Goal: Navigation & Orientation: Find specific page/section

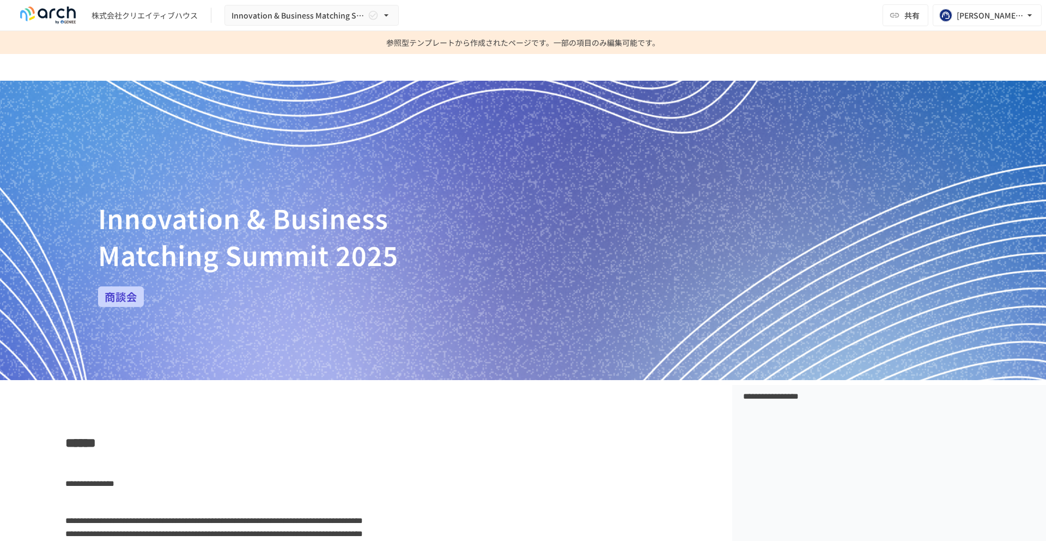
scroll to position [138, 0]
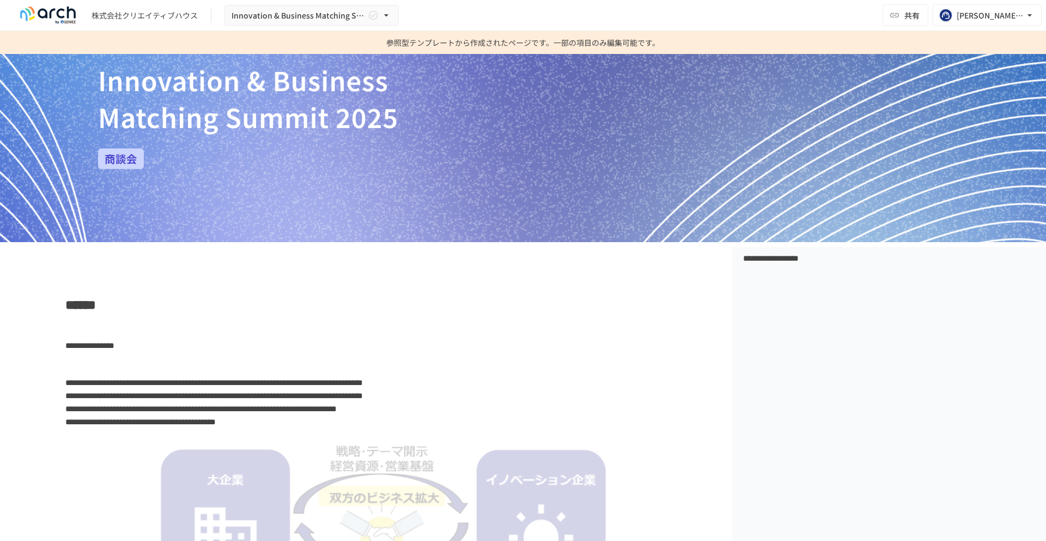
click at [125, 162] on img at bounding box center [523, 92] width 1046 height 299
click at [143, 235] on img at bounding box center [523, 92] width 1046 height 299
drag, startPoint x: 94, startPoint y: 189, endPoint x: 130, endPoint y: 248, distance: 68.7
drag, startPoint x: 143, startPoint y: 218, endPoint x: 149, endPoint y: 186, distance: 32.2
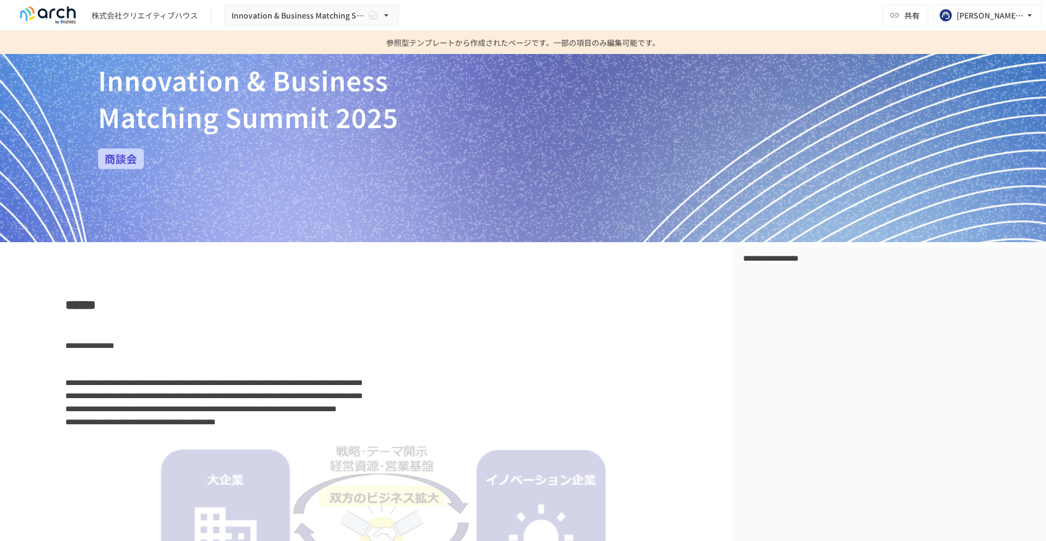
click at [149, 186] on img at bounding box center [523, 92] width 1046 height 299
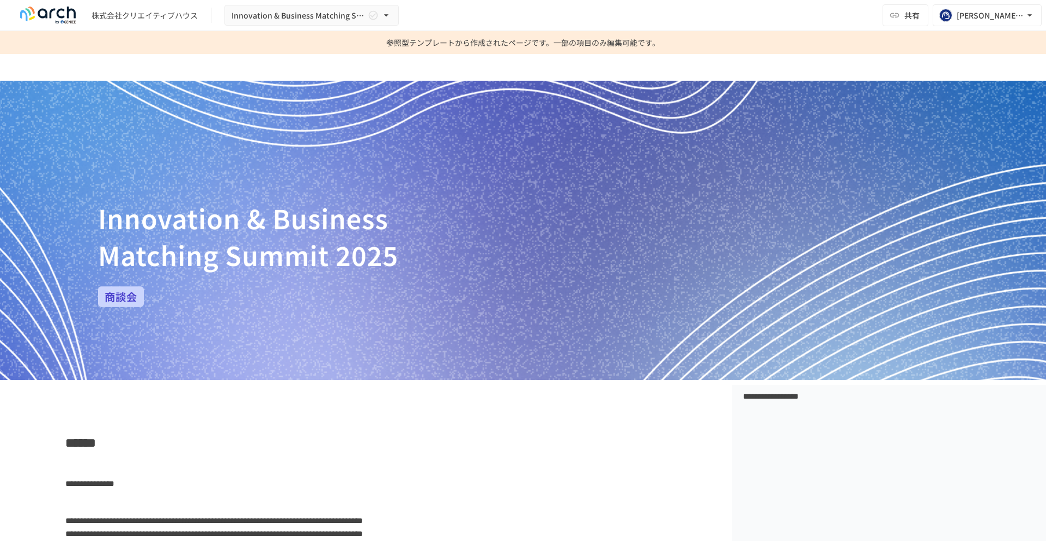
scroll to position [68, 0]
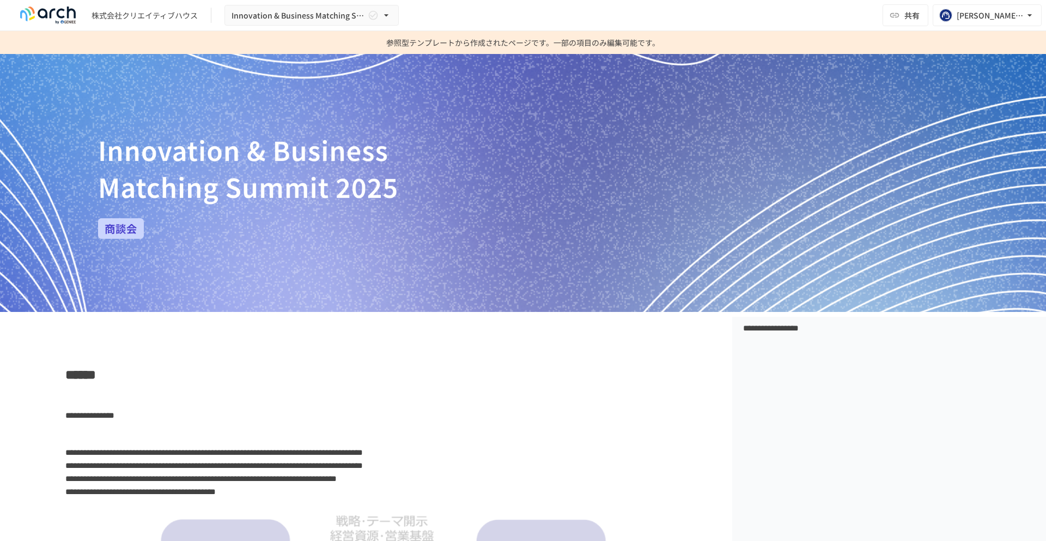
drag, startPoint x: 149, startPoint y: 186, endPoint x: 147, endPoint y: 256, distance: 69.3
click at [147, 253] on img at bounding box center [523, 162] width 1046 height 299
click at [104, 403] on p at bounding box center [387, 397] width 645 height 14
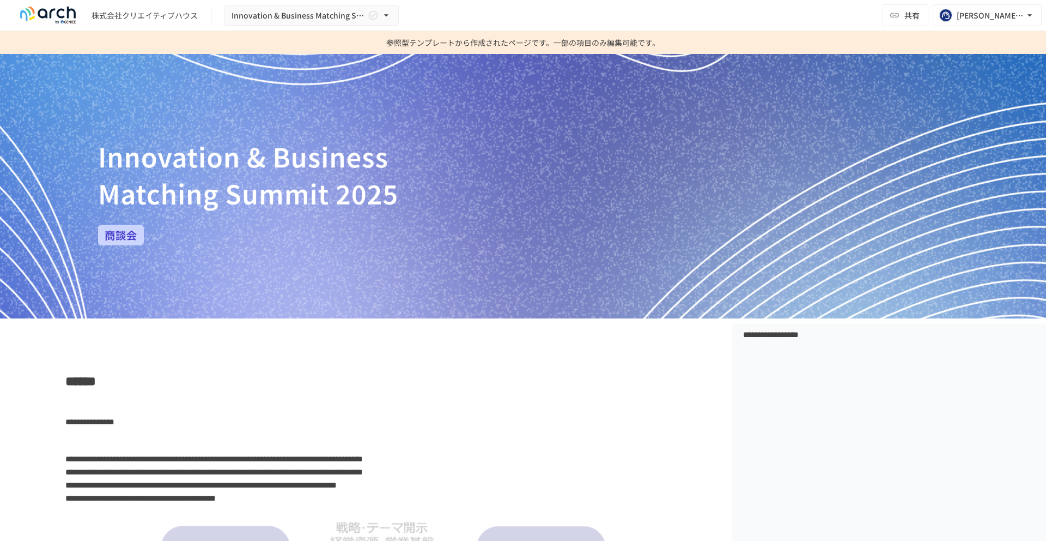
scroll to position [0, 0]
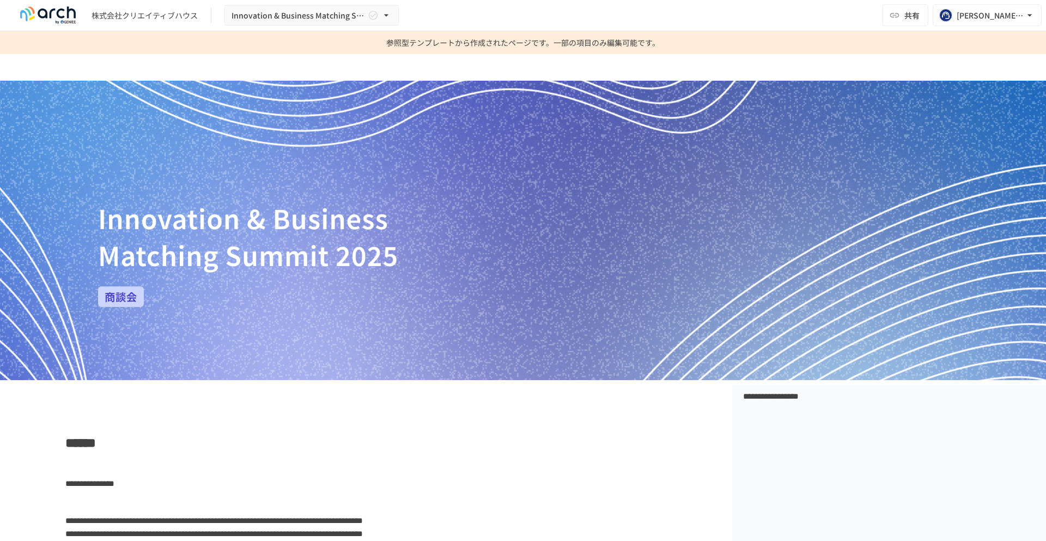
click at [51, 255] on img at bounding box center [523, 230] width 1046 height 299
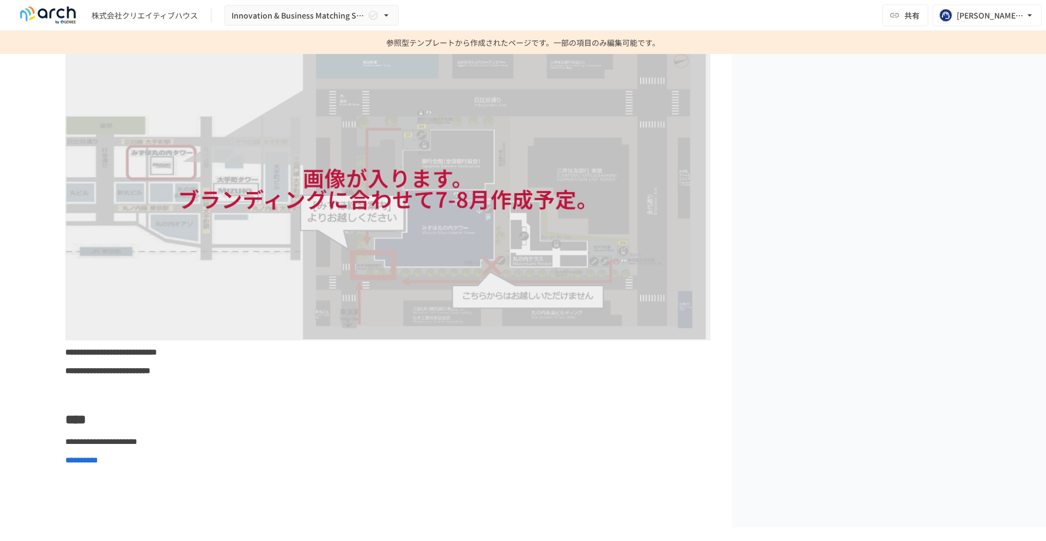
scroll to position [2283, 0]
